Goal: Find specific page/section: Find specific page/section

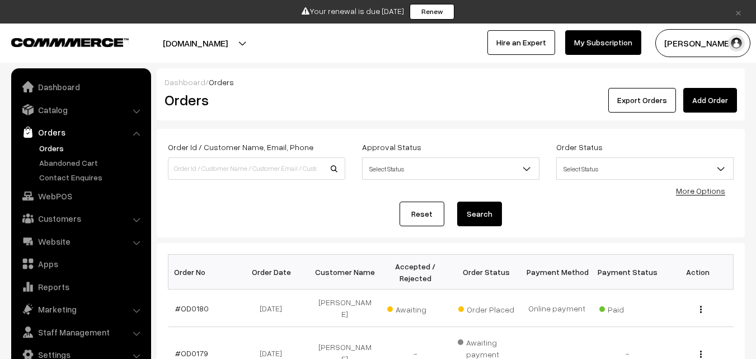
scroll to position [112, 0]
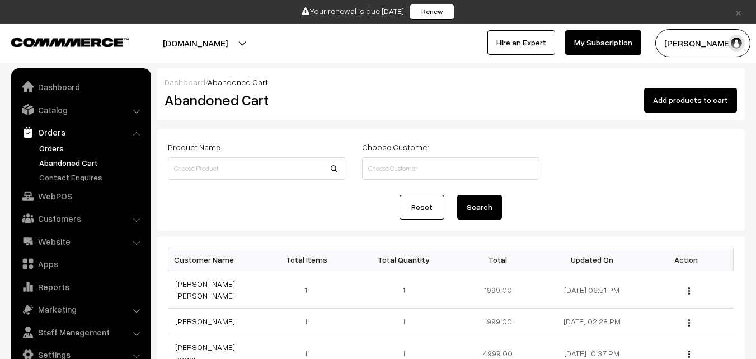
click at [51, 144] on link "Orders" at bounding box center [91, 148] width 111 height 12
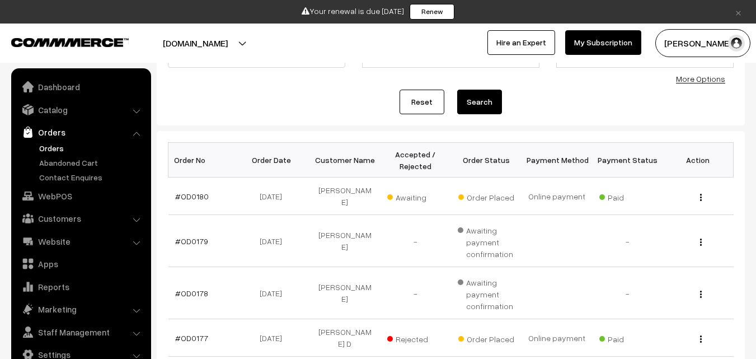
scroll to position [168, 0]
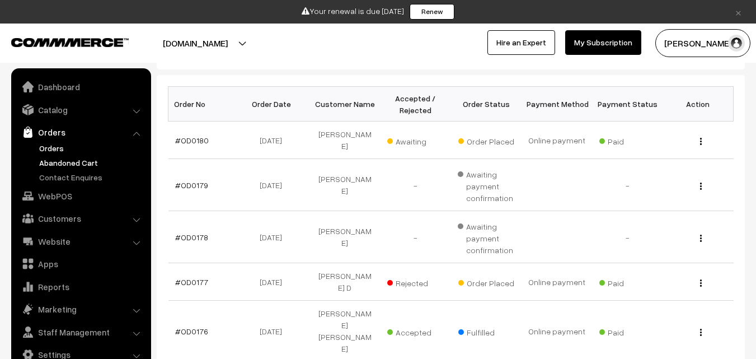
click at [58, 158] on link "Abandoned Cart" at bounding box center [91, 163] width 111 height 12
